Goal: Information Seeking & Learning: Learn about a topic

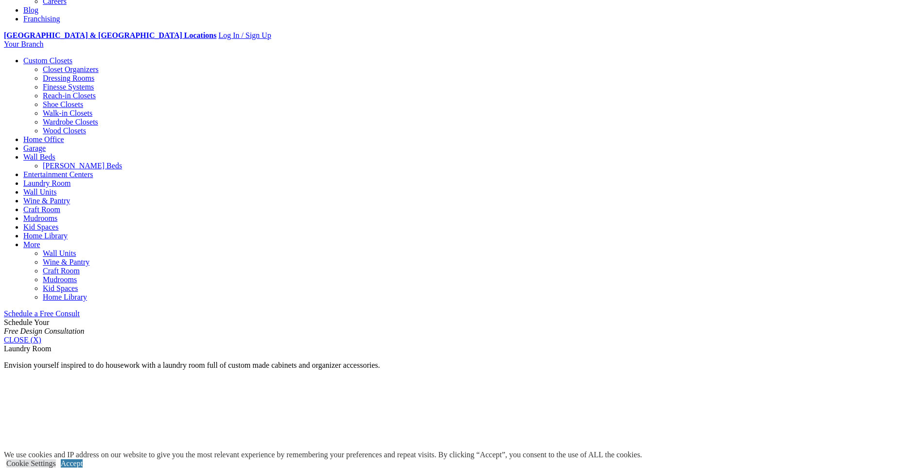
scroll to position [748, 0]
